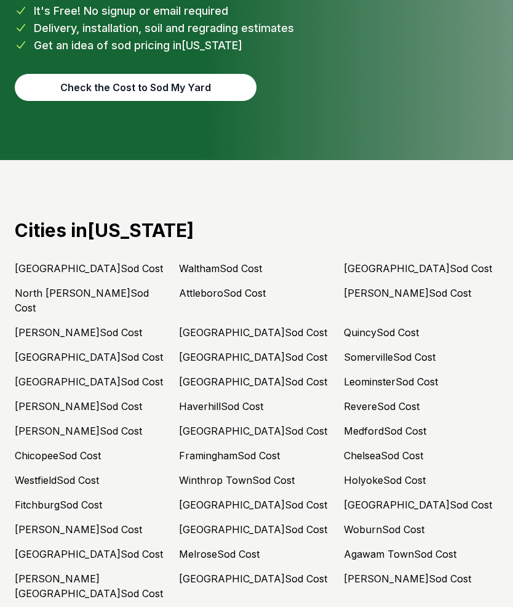
scroll to position [4986, 0]
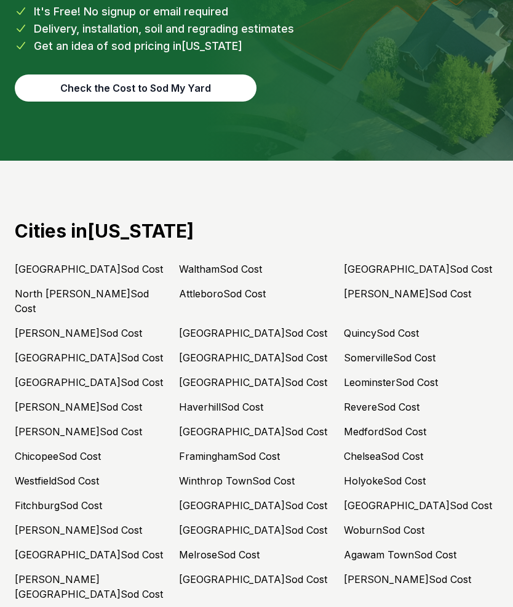
click at [113, 376] on link "Barnstable Town Sod Cost" at bounding box center [89, 382] width 148 height 12
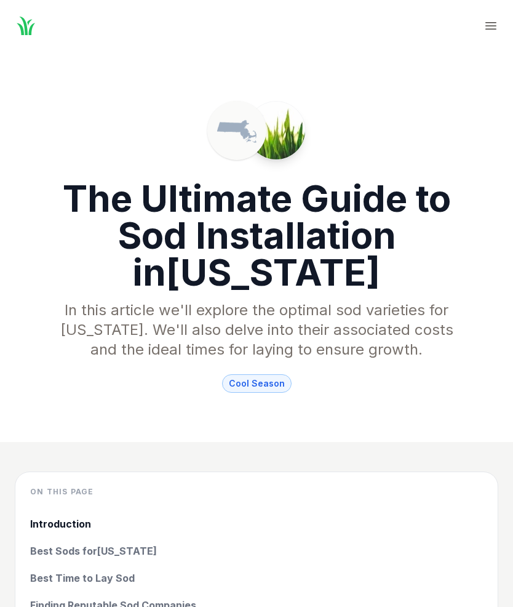
click at [497, 20] on icon "Global" at bounding box center [491, 25] width 15 height 15
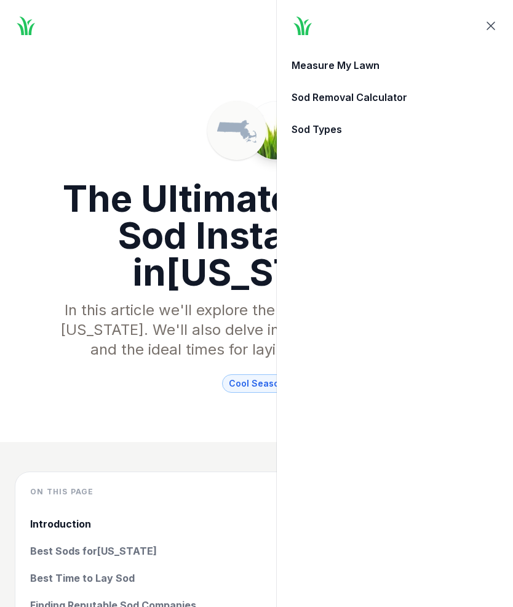
click at [375, 71] on link "Measure My Lawn" at bounding box center [395, 65] width 222 height 27
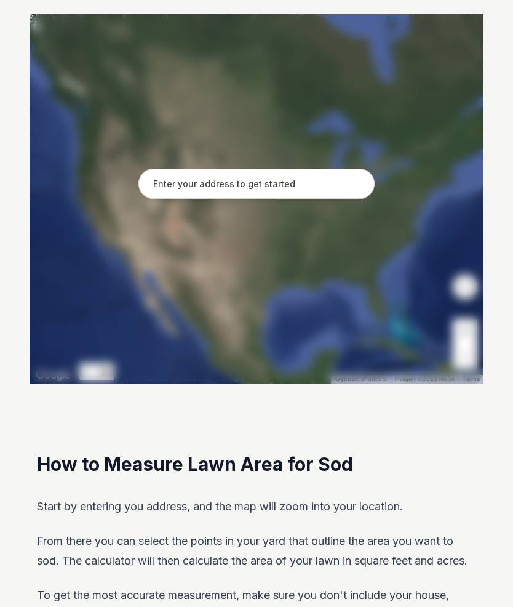
scroll to position [232, 0]
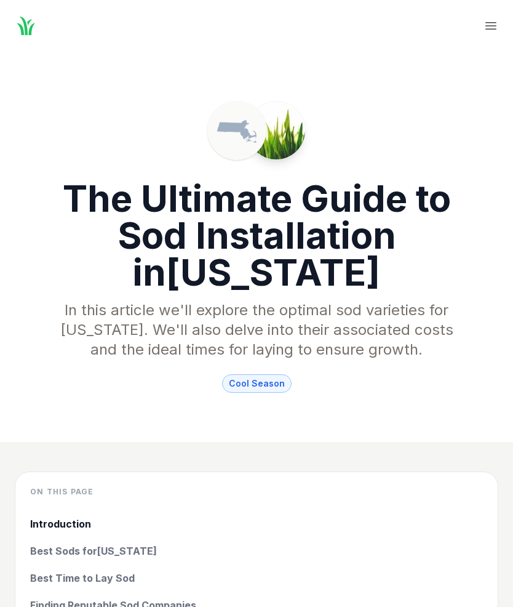
click at [39, 310] on header "The Ultimate Guide to Sod Installation in [US_STATE] In this article we'll expl…" at bounding box center [256, 247] width 513 height 390
click at [4, 411] on header "The Ultimate Guide to Sod Installation in [US_STATE] In this article we'll expl…" at bounding box center [256, 247] width 513 height 390
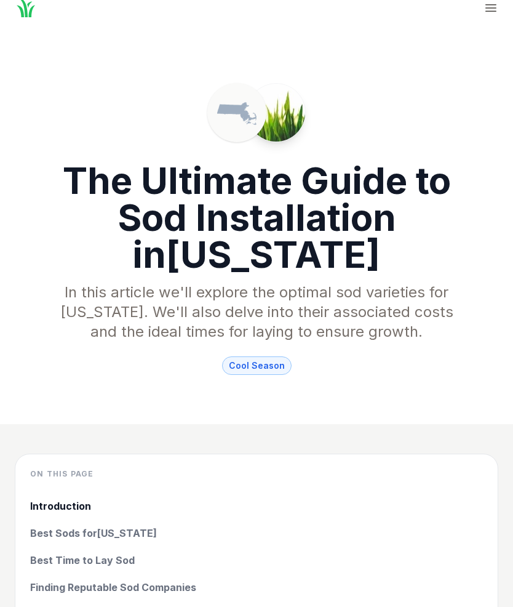
scroll to position [20, 0]
